Goal: Navigation & Orientation: Find specific page/section

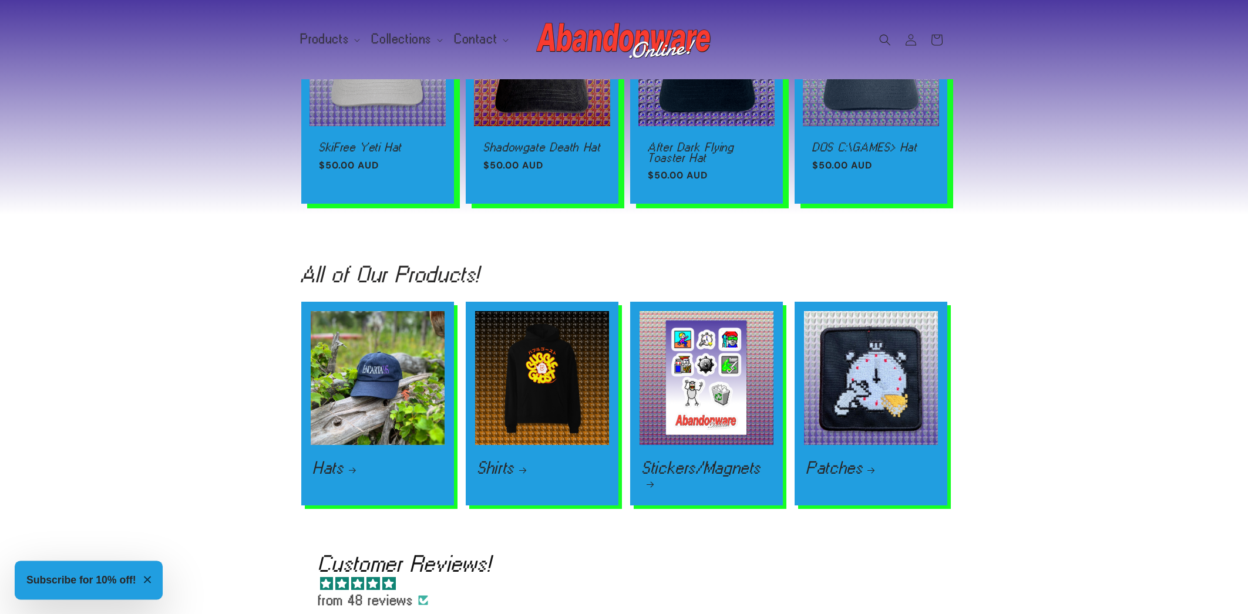
scroll to position [1448, 0]
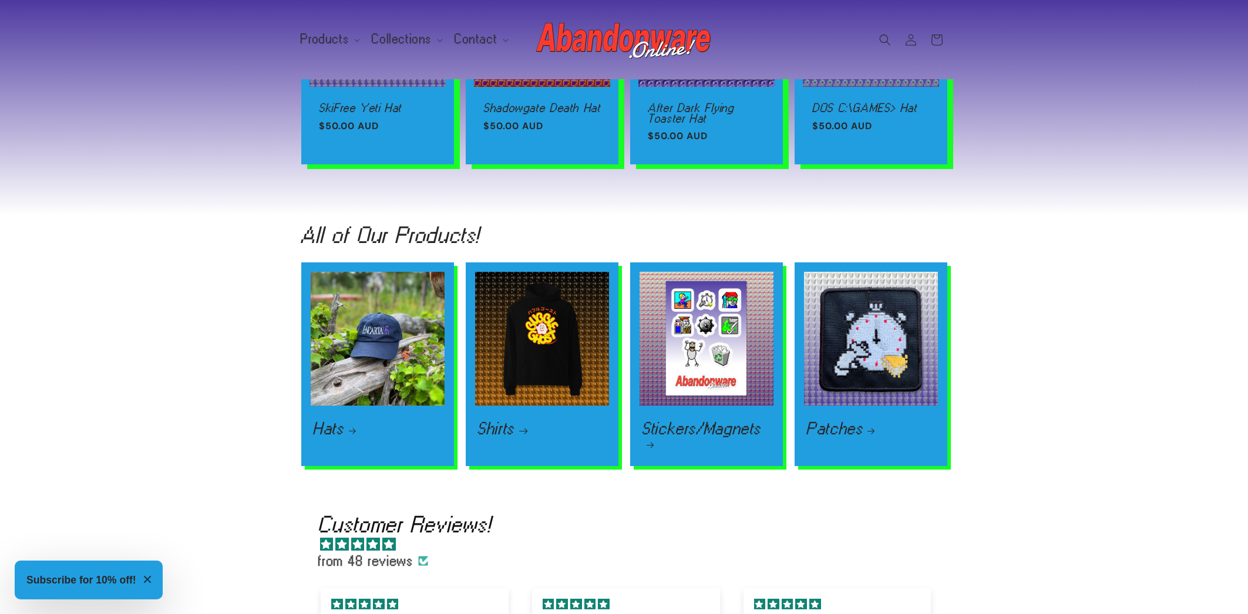
click at [525, 422] on link "Shirts" at bounding box center [542, 429] width 129 height 14
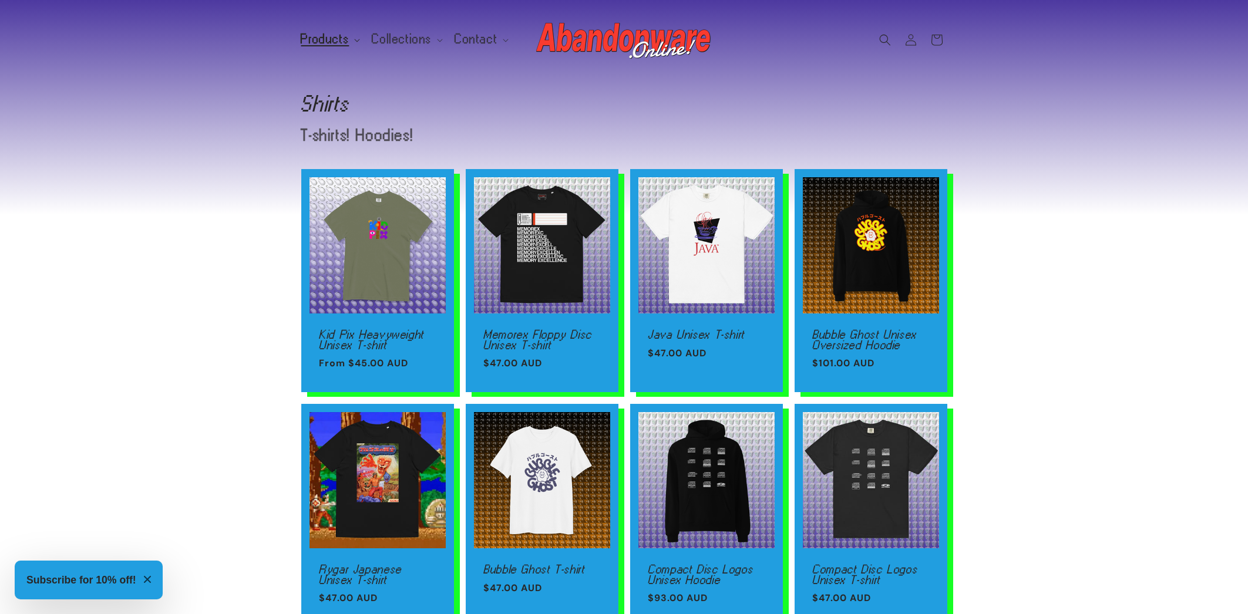
click at [341, 41] on span "Products" at bounding box center [325, 39] width 48 height 11
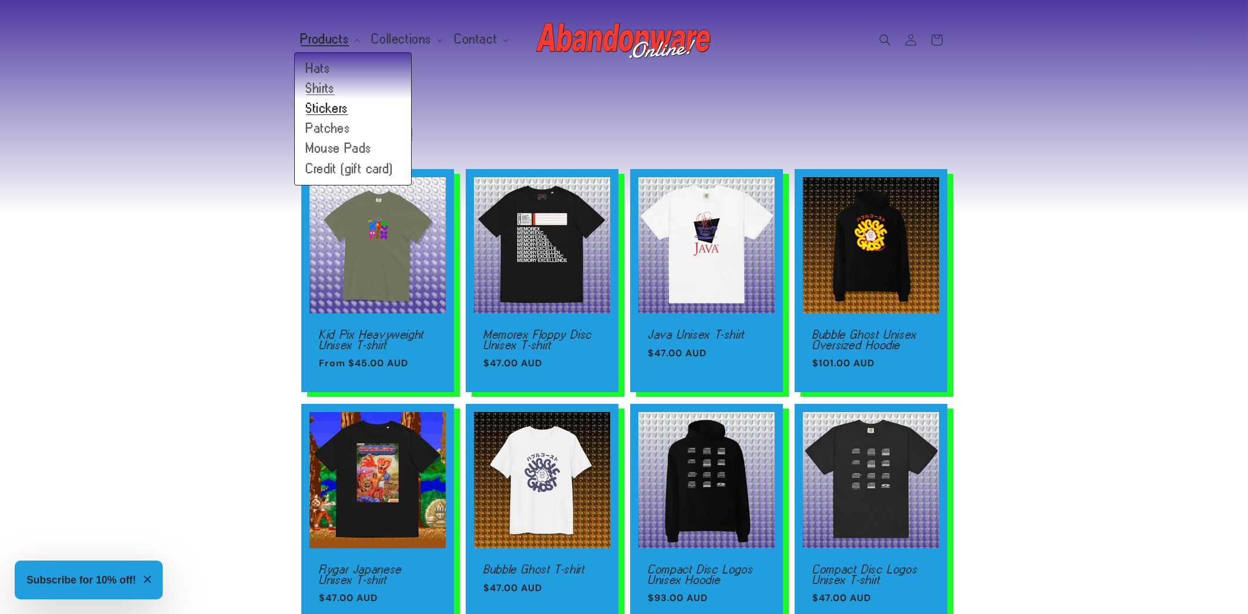
click at [314, 113] on link "Stickers" at bounding box center [353, 109] width 116 height 20
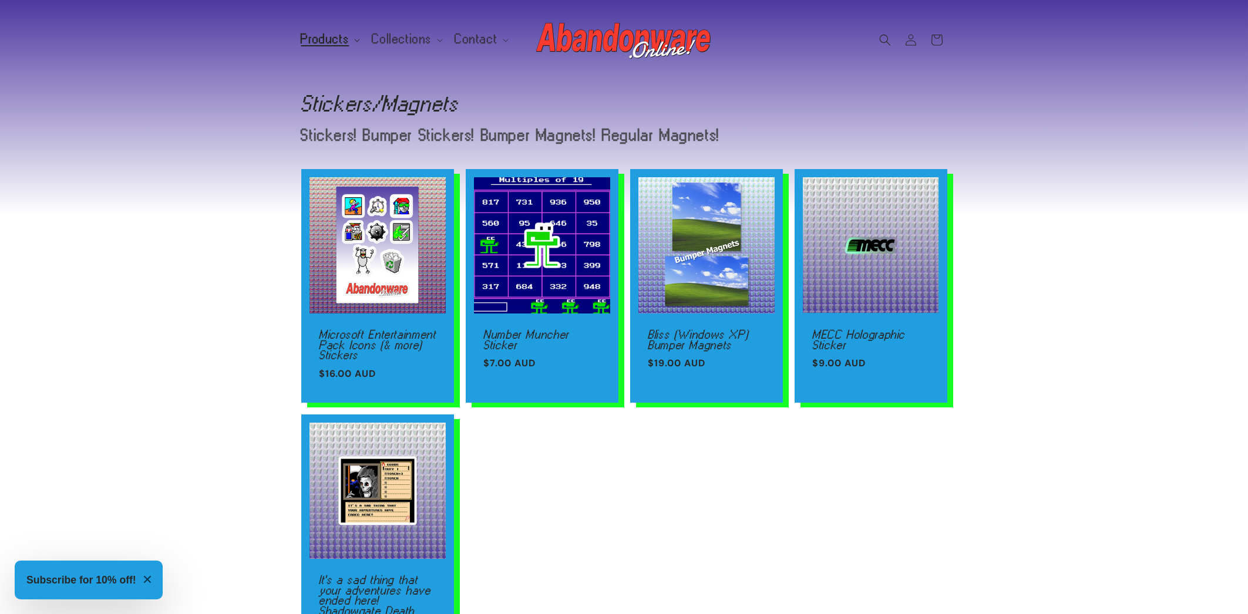
click at [332, 38] on span "Products" at bounding box center [325, 39] width 48 height 11
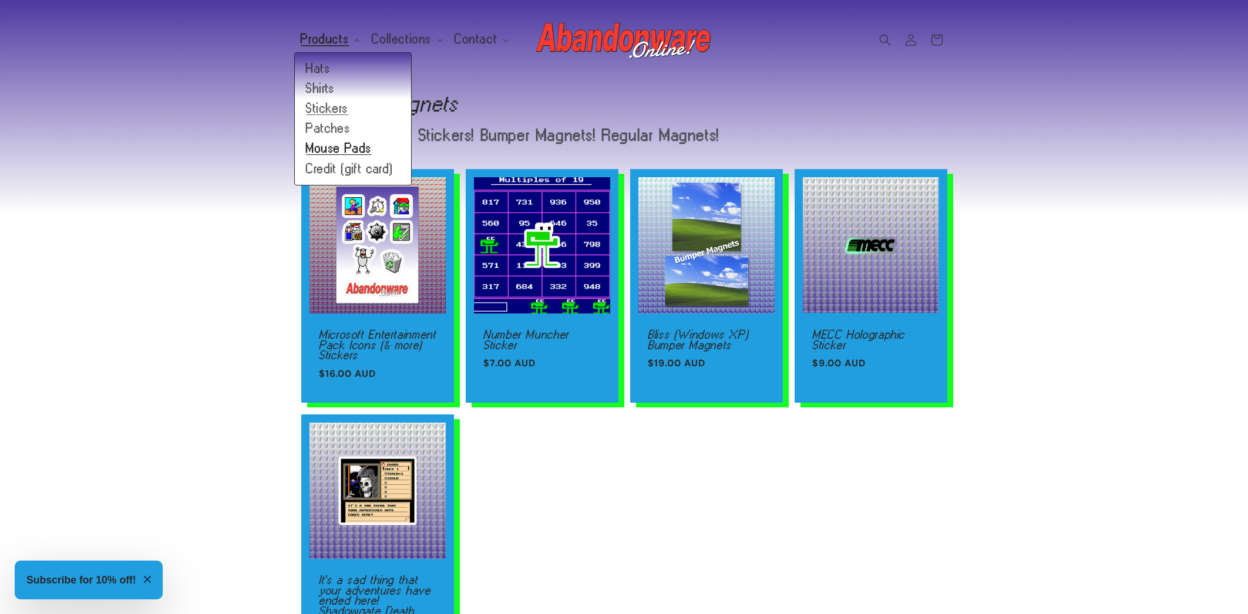
click at [341, 150] on link "Mouse Pads" at bounding box center [353, 149] width 116 height 20
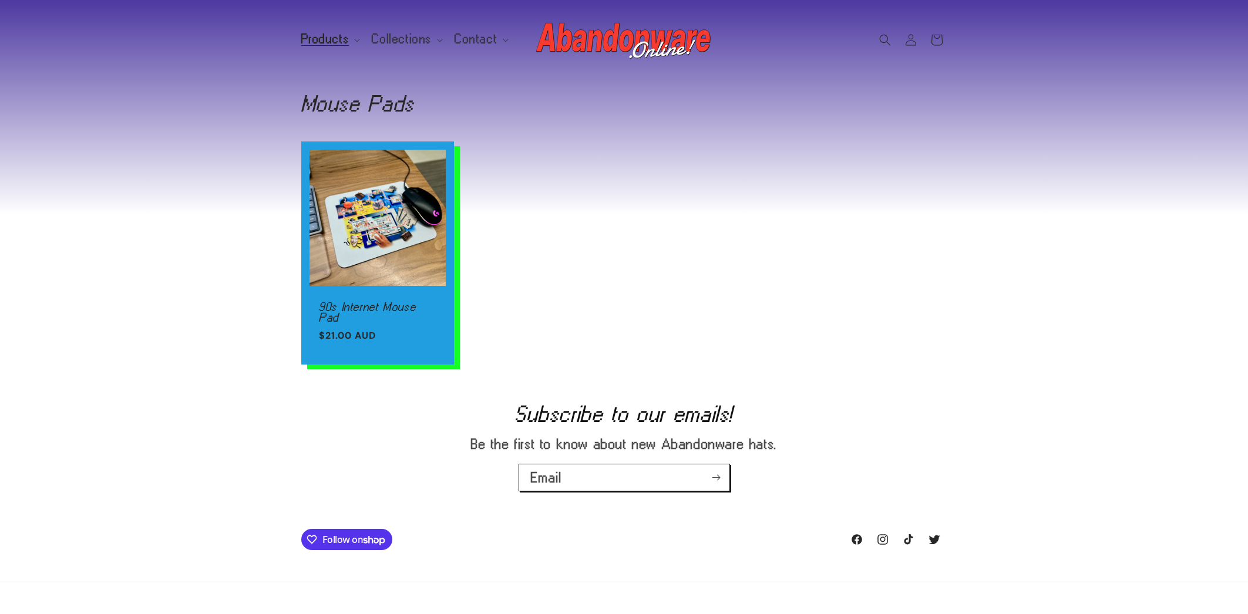
scroll to position [93, 0]
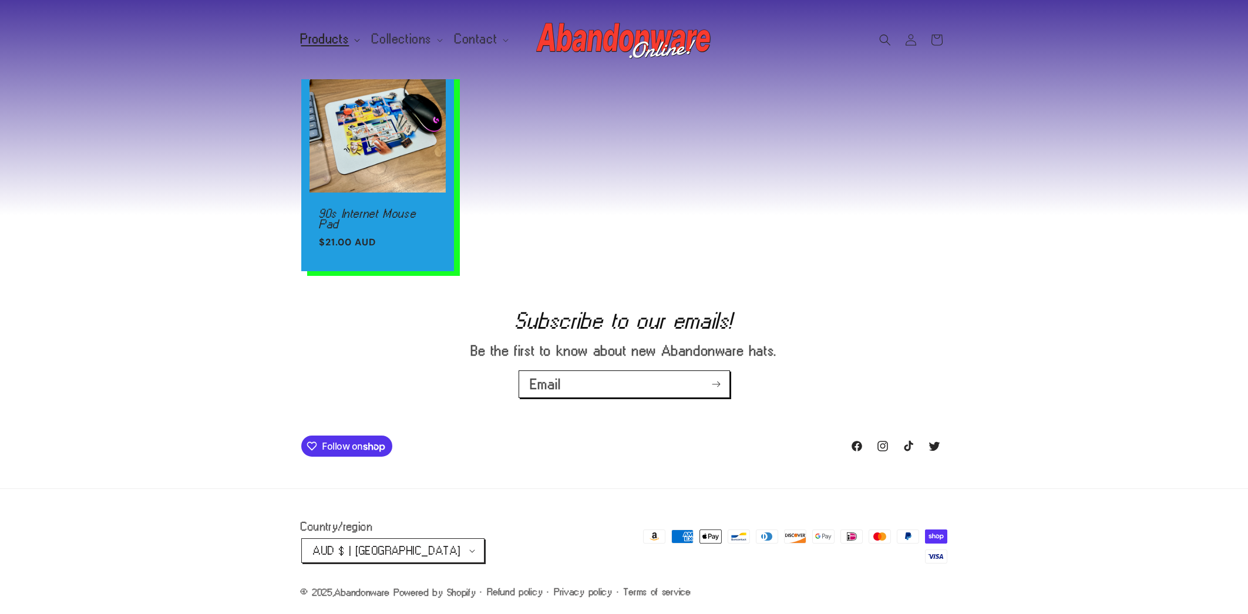
click at [322, 41] on span "Products" at bounding box center [325, 39] width 48 height 11
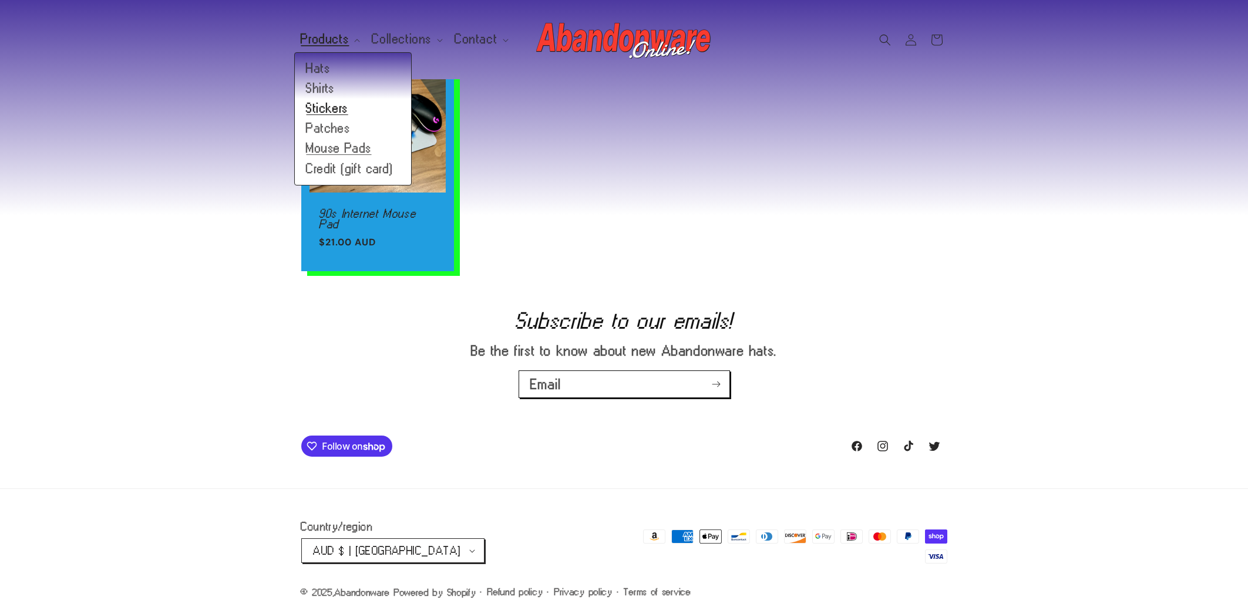
click at [336, 117] on link "Stickers" at bounding box center [353, 109] width 116 height 20
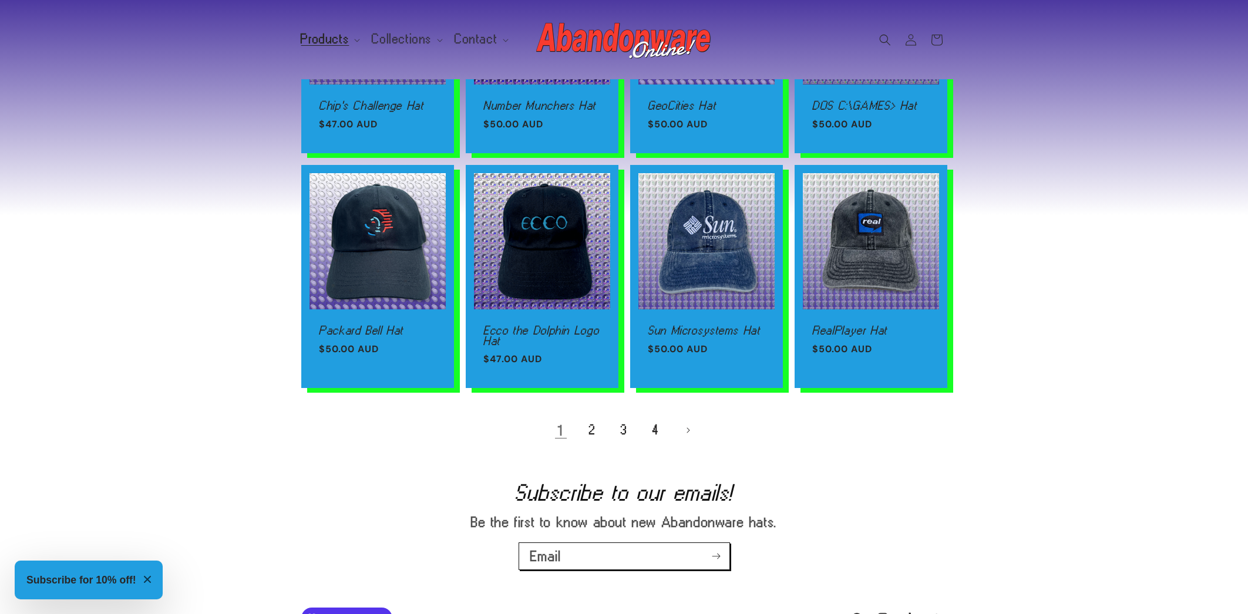
scroll to position [693, 0]
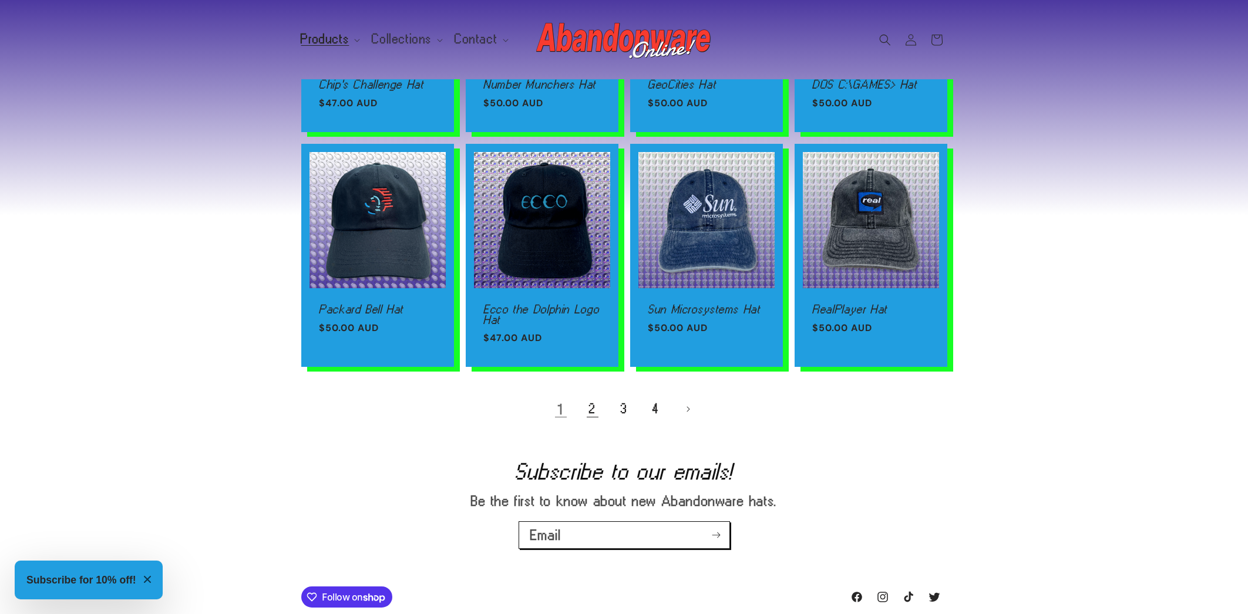
click at [591, 414] on link "2" at bounding box center [593, 409] width 26 height 26
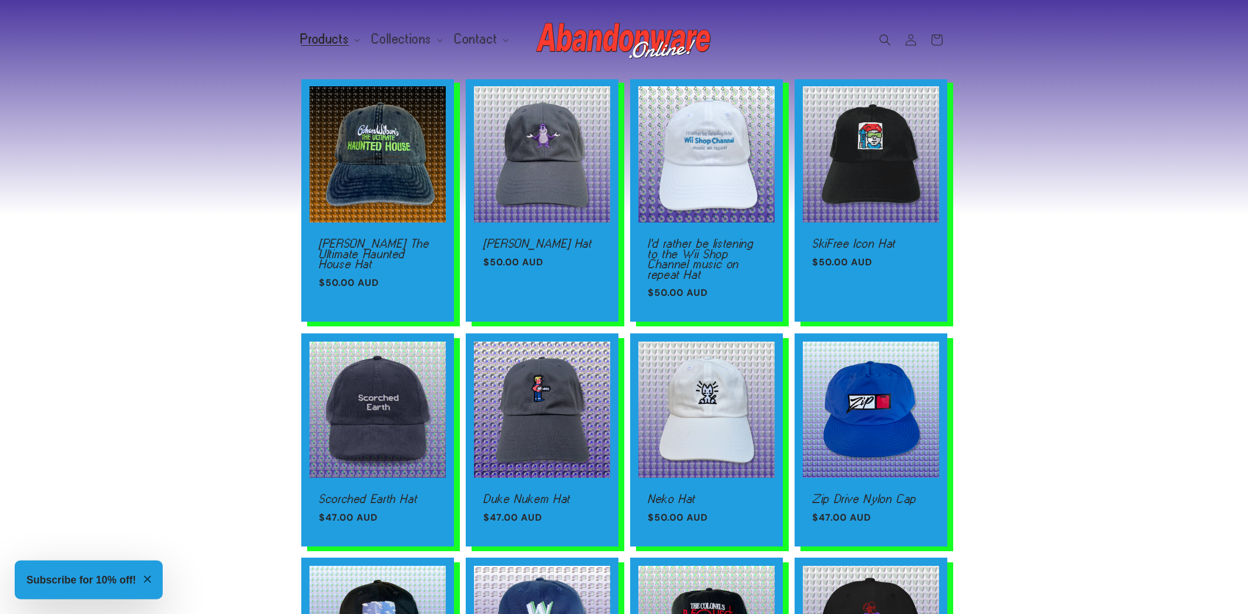
scroll to position [315, 0]
